Goal: Find specific page/section: Find specific page/section

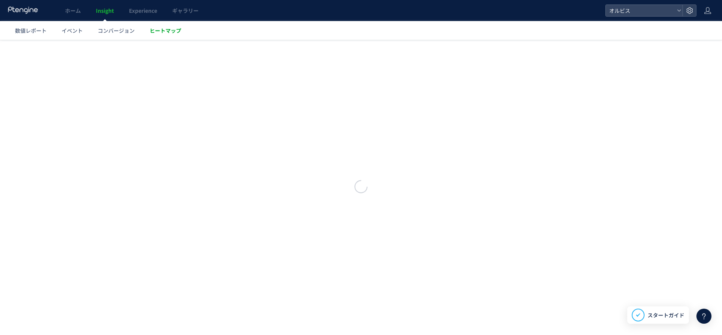
click at [181, 38] on link "ヒートマップ" at bounding box center [165, 30] width 47 height 19
click at [179, 29] on span "ヒートマップ" at bounding box center [166, 31] width 32 height 8
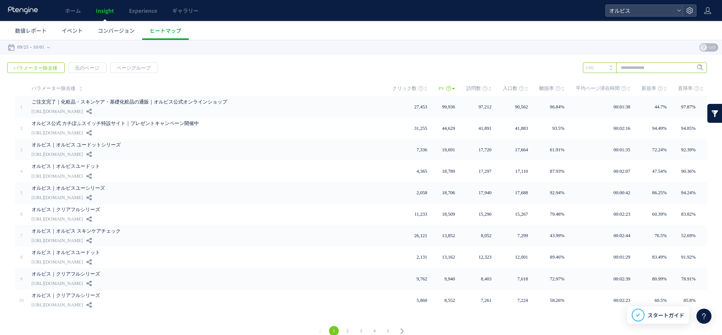
click at [627, 68] on input "text" at bounding box center [645, 67] width 124 height 11
type input "**"
click at [693, 65] on span "Enter" at bounding box center [698, 68] width 10 height 8
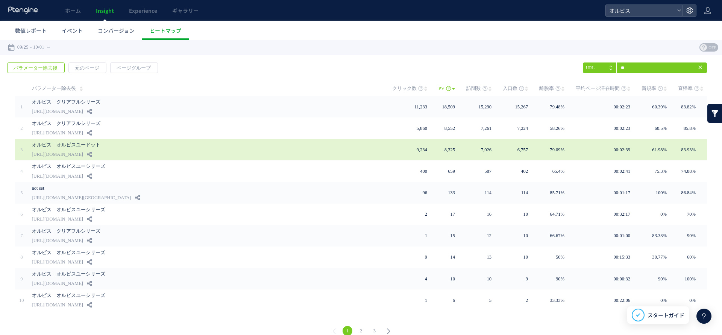
click at [207, 149] on div "オルビス｜オルビスユードット [URL][DOMAIN_NAME]" at bounding box center [207, 149] width 350 height 21
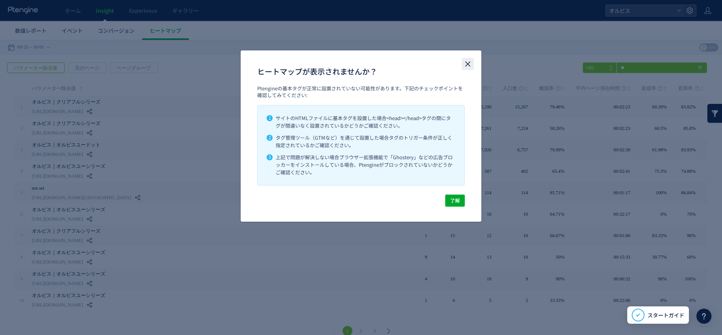
click at [469, 64] on use "close" at bounding box center [467, 63] width 5 height 5
